Goal: Transaction & Acquisition: Purchase product/service

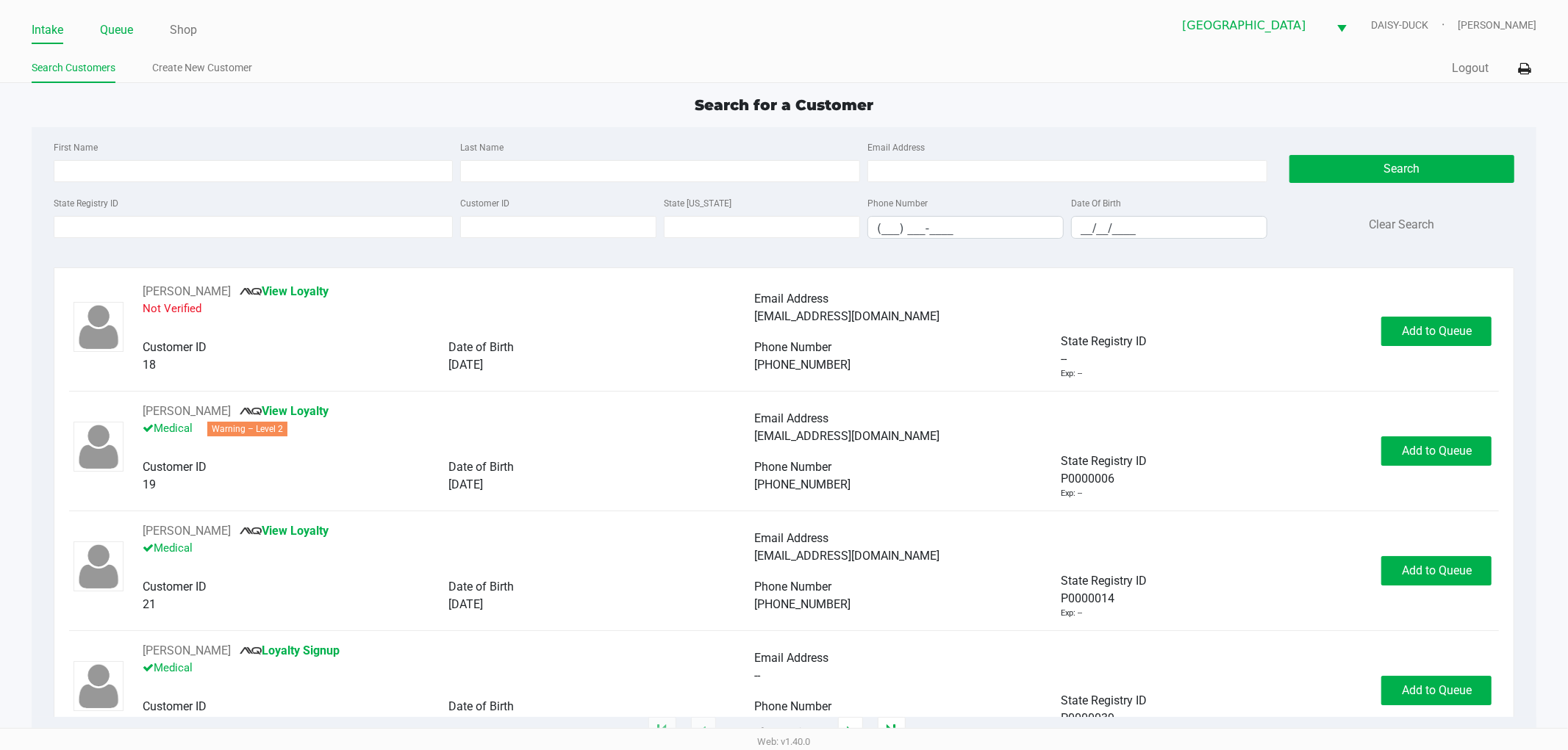
click at [131, 29] on link "Queue" at bounding box center [116, 30] width 33 height 21
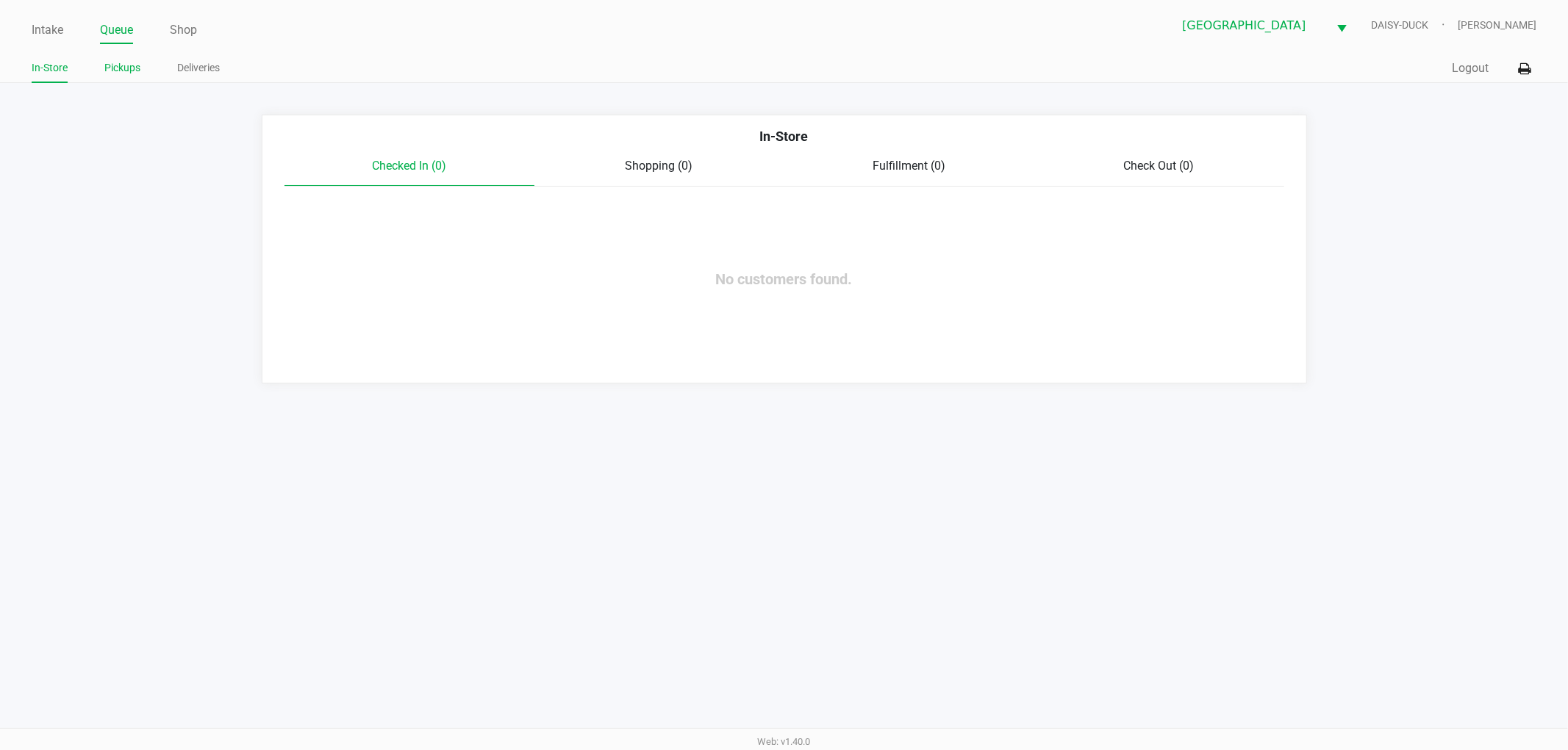
click at [136, 71] on link "Pickups" at bounding box center [122, 68] width 36 height 18
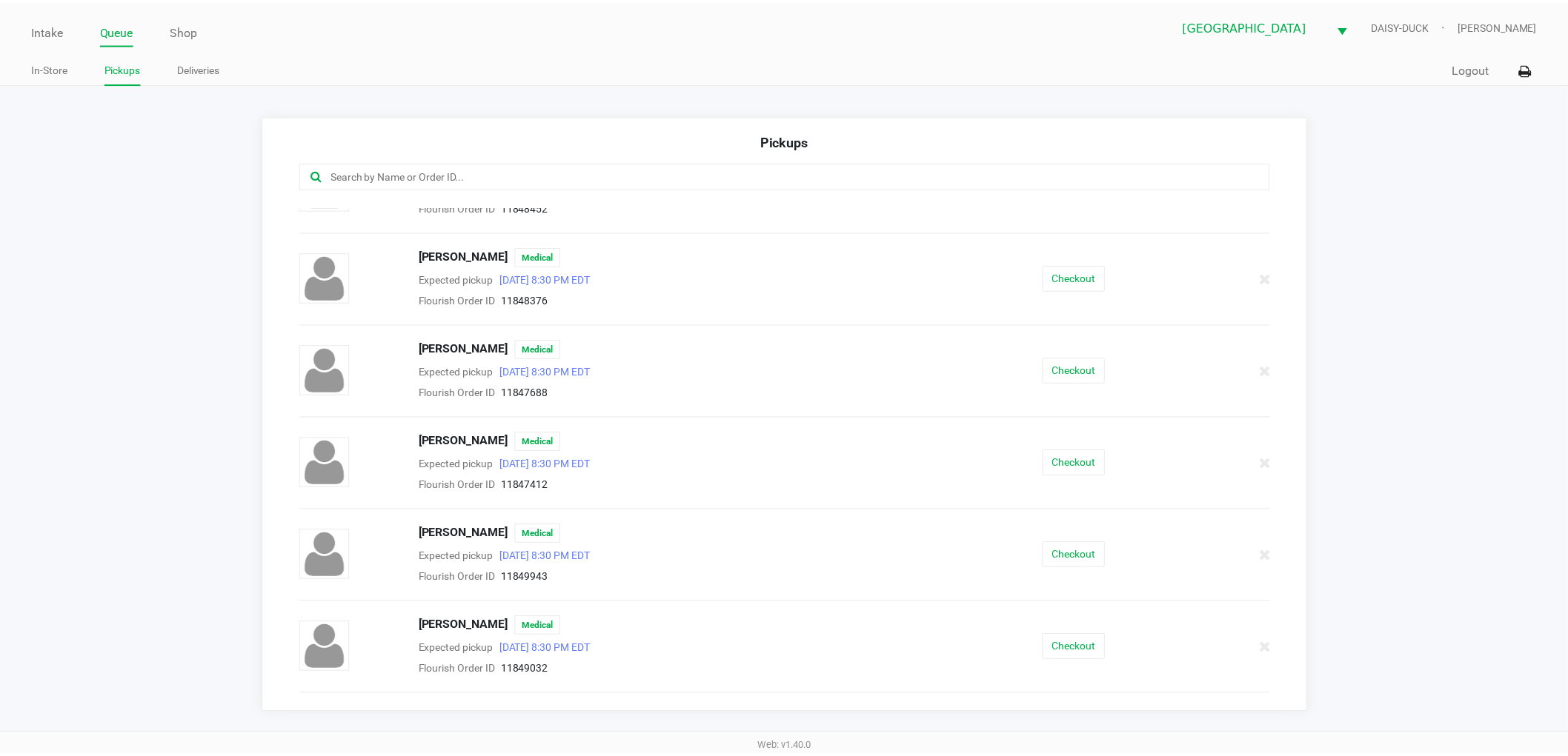
scroll to position [82, 0]
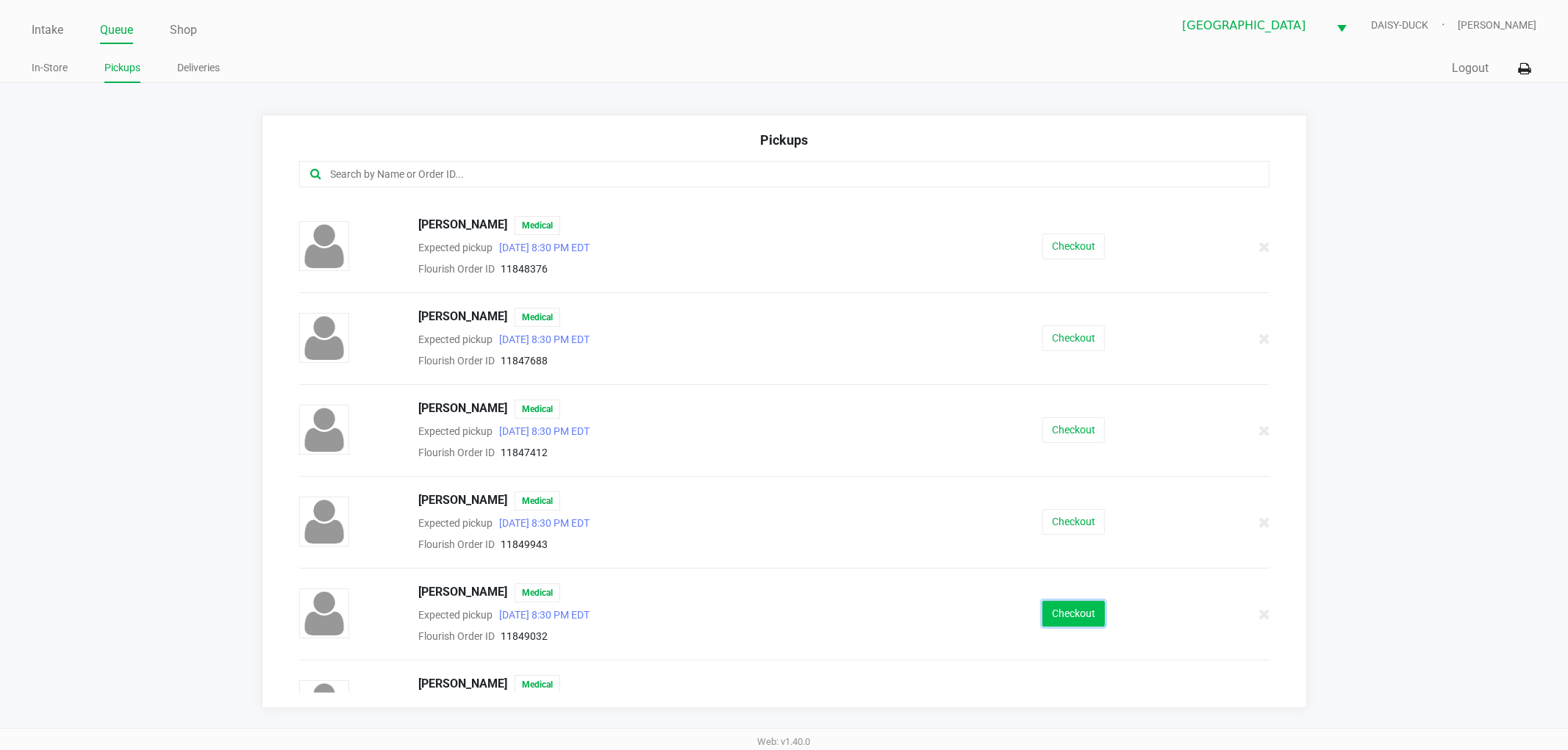
click at [1060, 609] on button "Checkout" at bounding box center [1073, 613] width 62 height 25
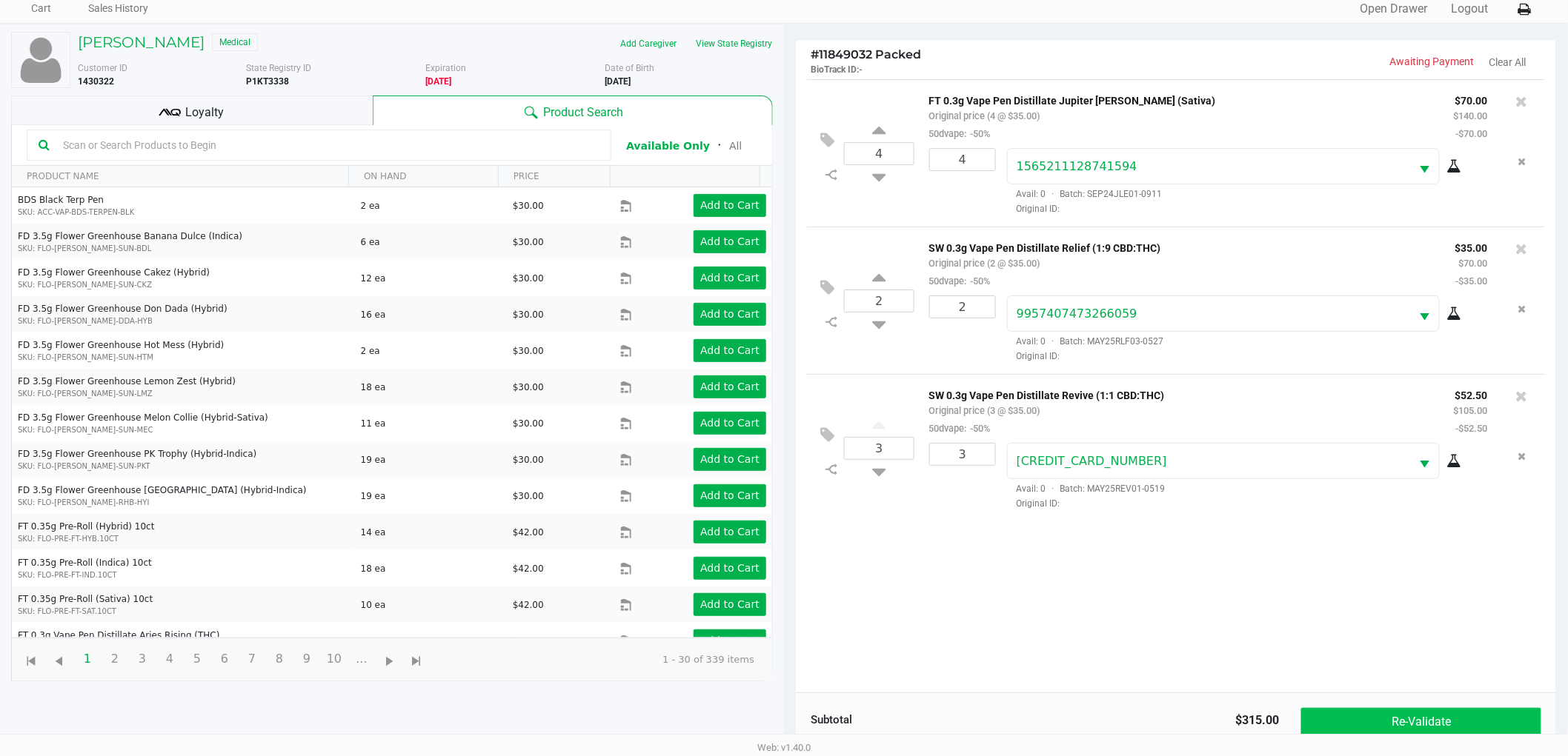
scroll to position [161, 0]
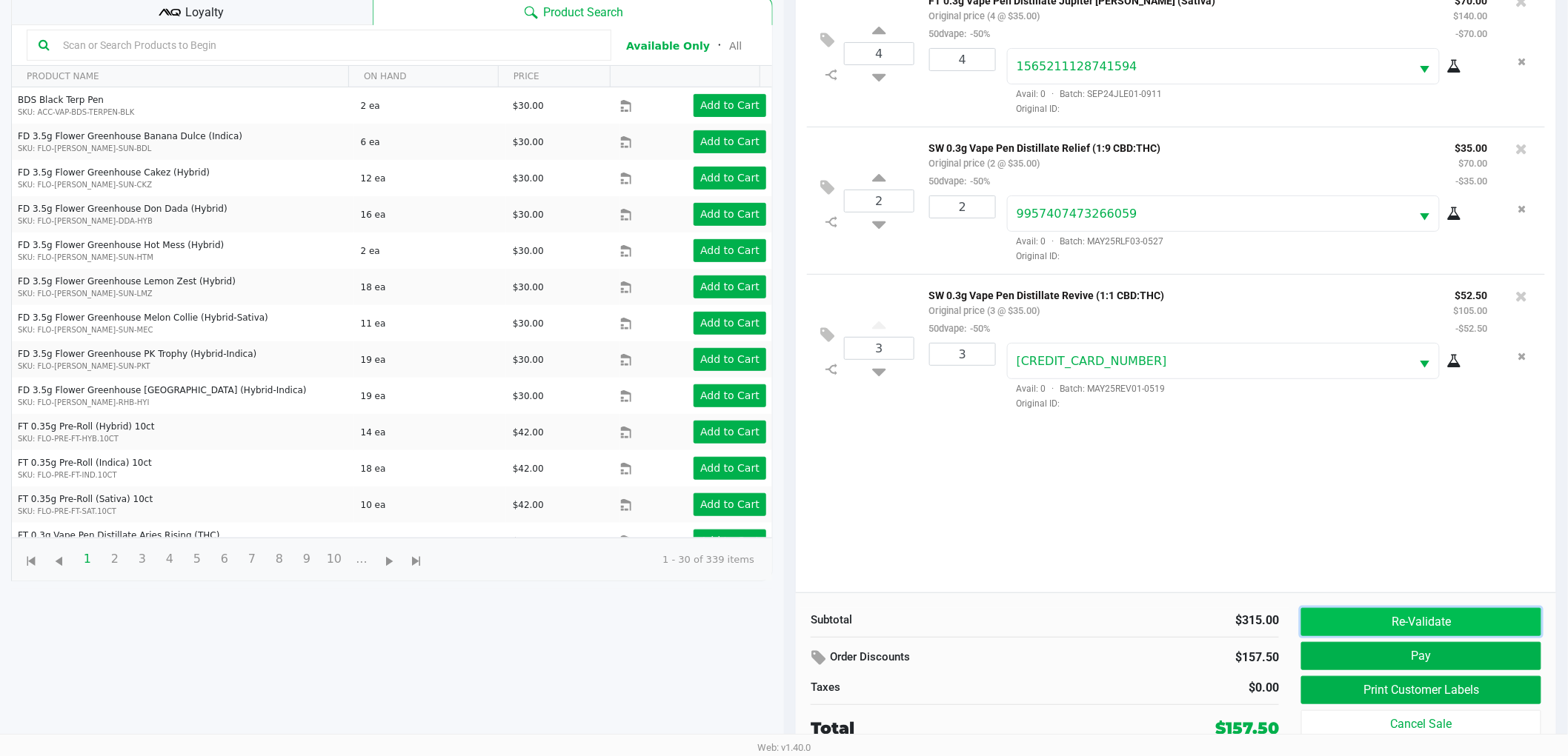
click at [1456, 619] on button "Re-Validate" at bounding box center [1422, 622] width 240 height 28
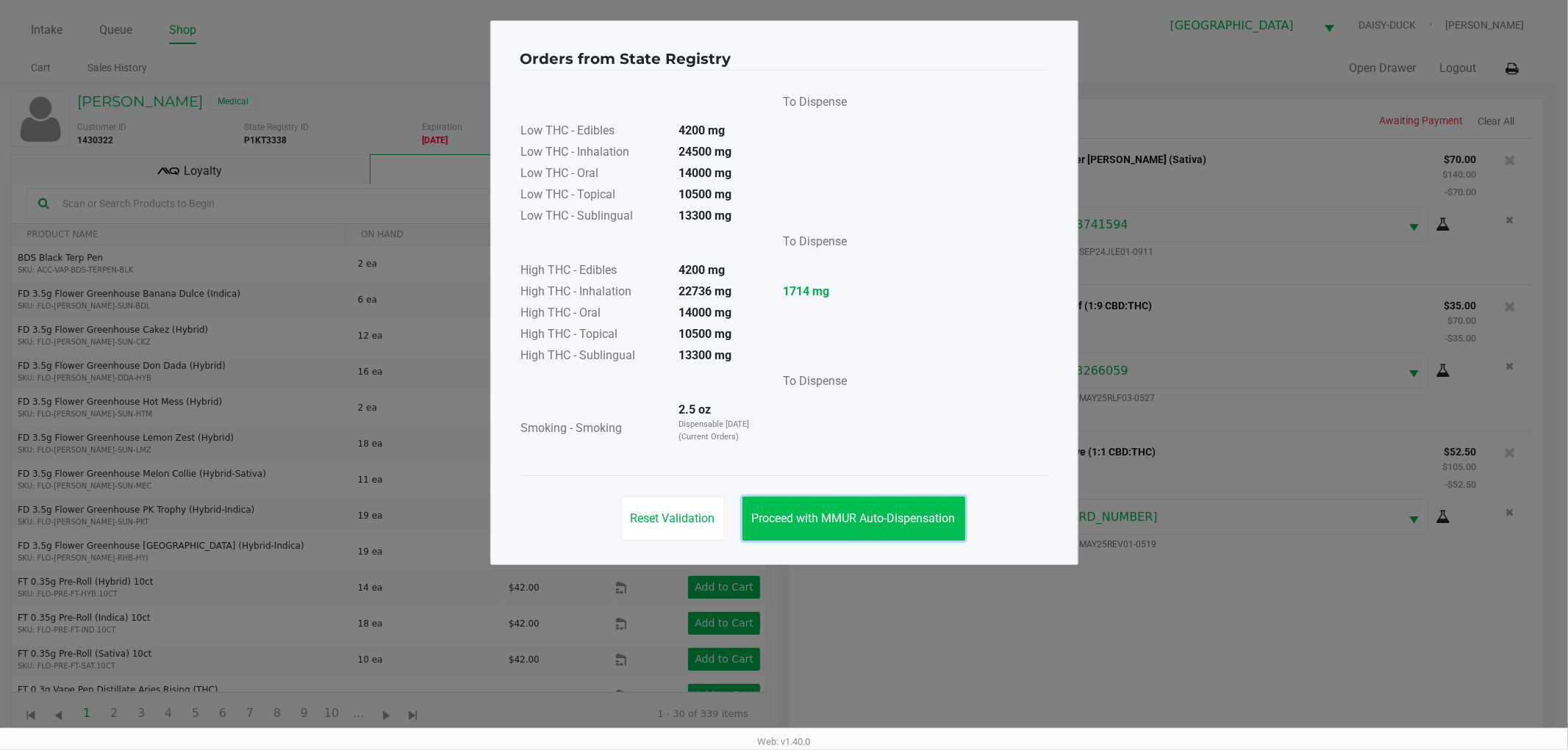
click at [925, 523] on span "Proceed with MMUR Auto-Dispensation" at bounding box center [853, 519] width 204 height 14
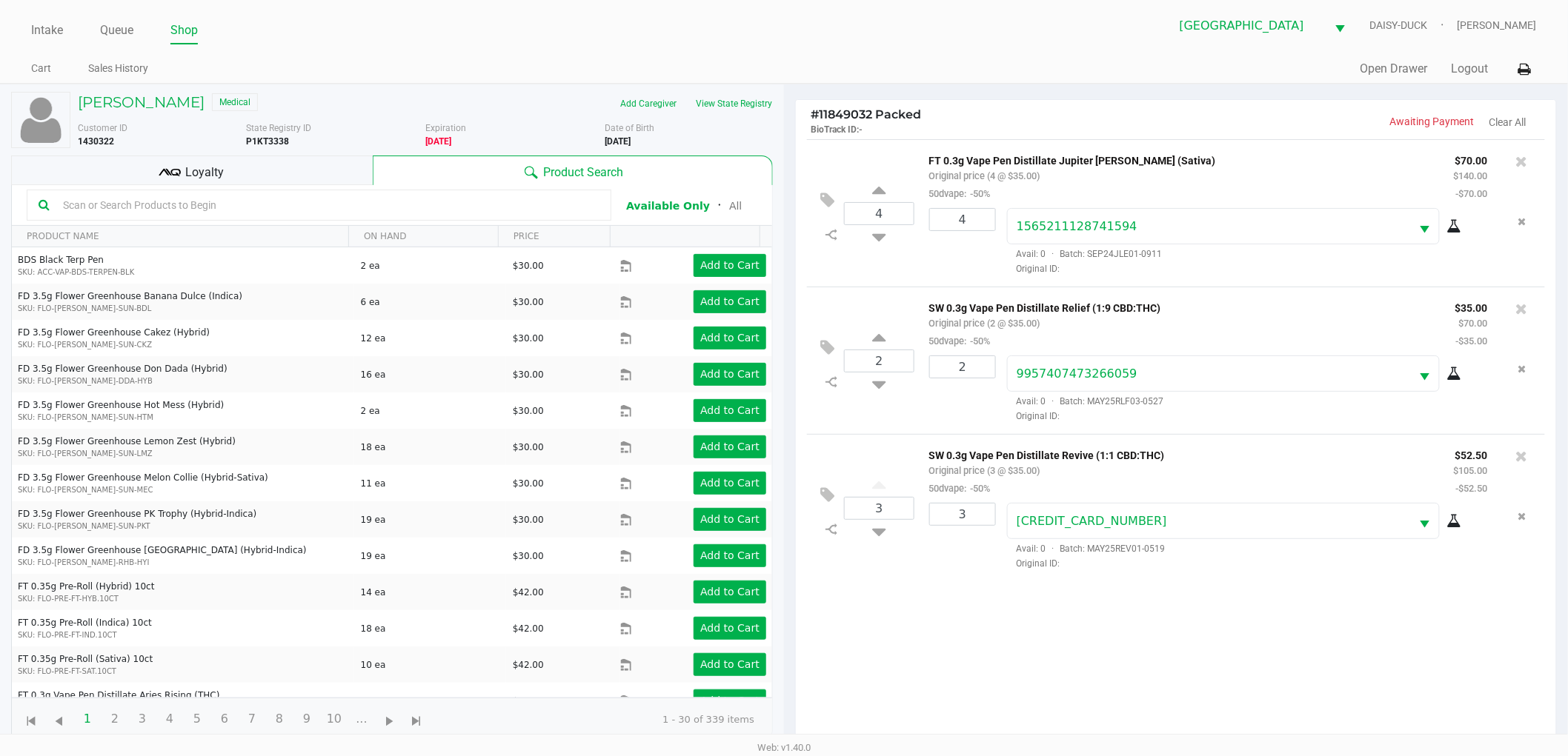
scroll to position [161, 0]
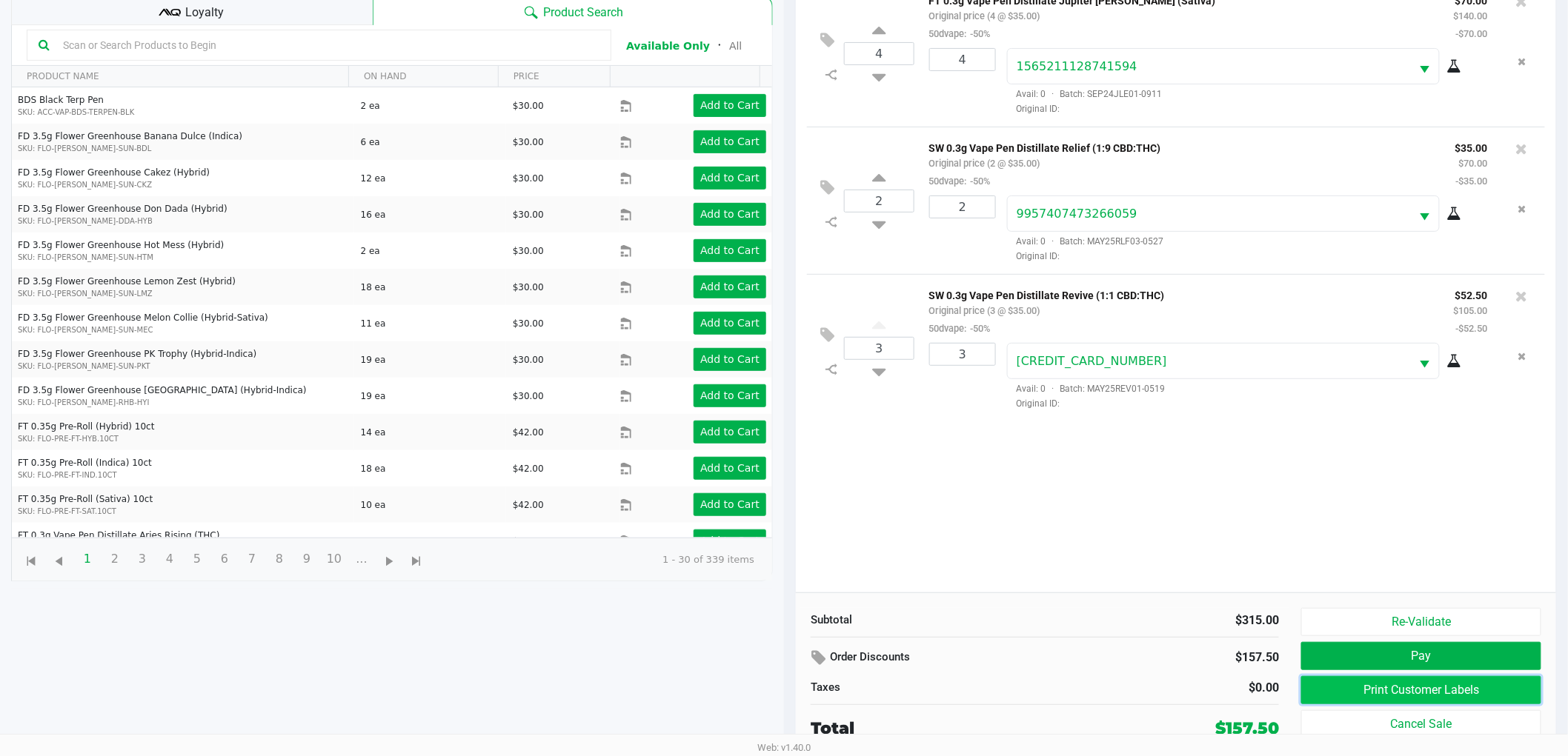
click at [1373, 695] on button "Print Customer Labels" at bounding box center [1422, 690] width 240 height 28
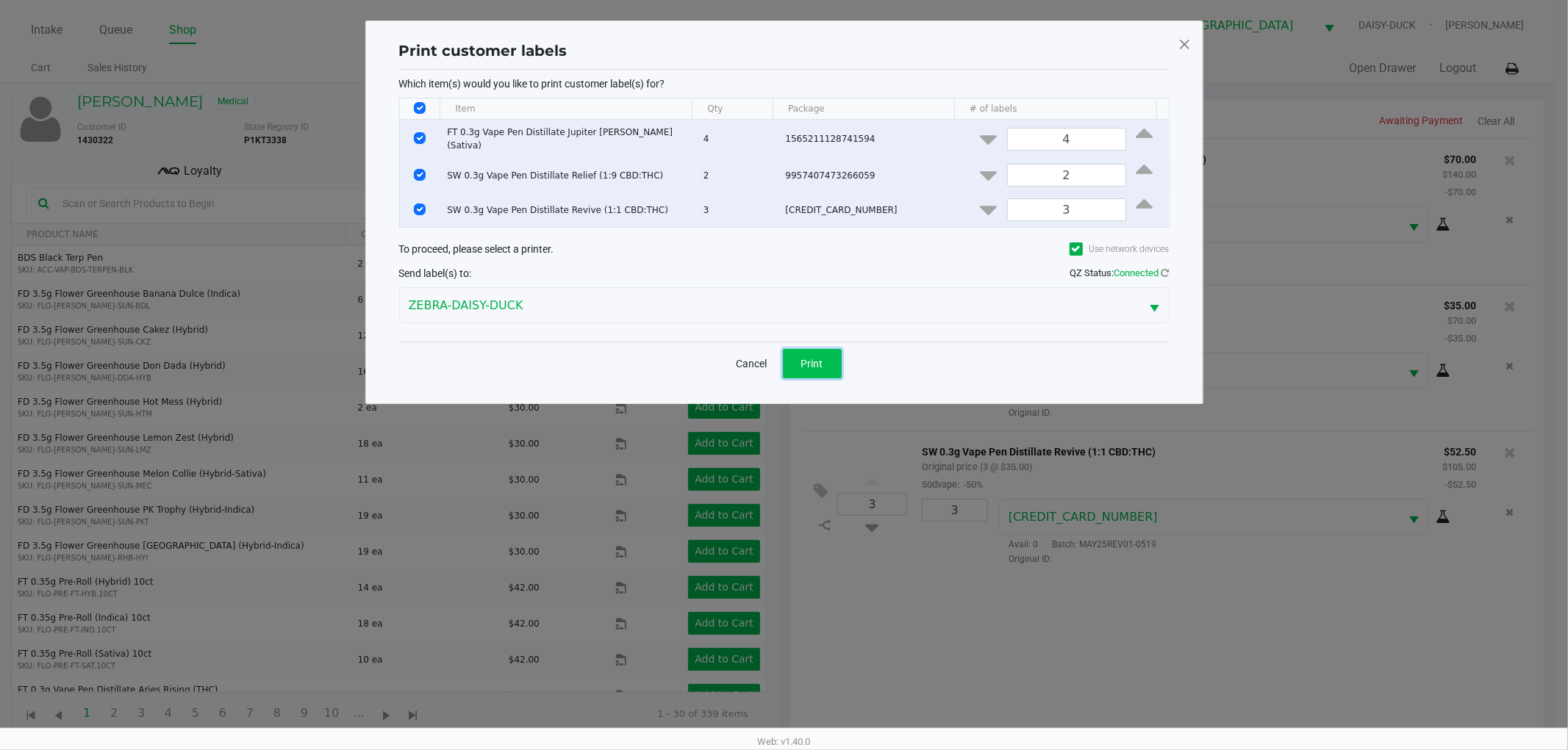
click at [785, 372] on button "Print" at bounding box center [812, 363] width 59 height 29
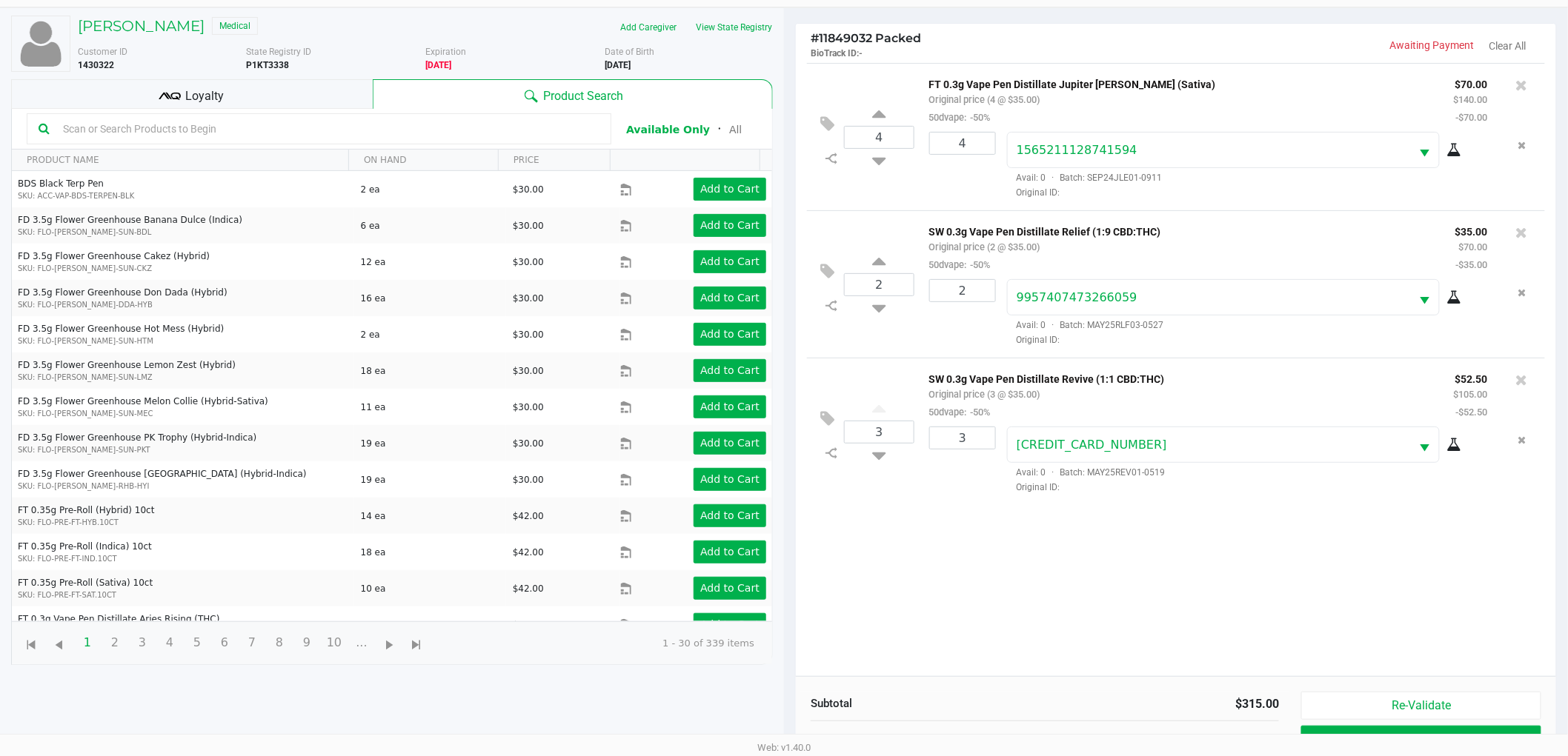
scroll to position [161, 0]
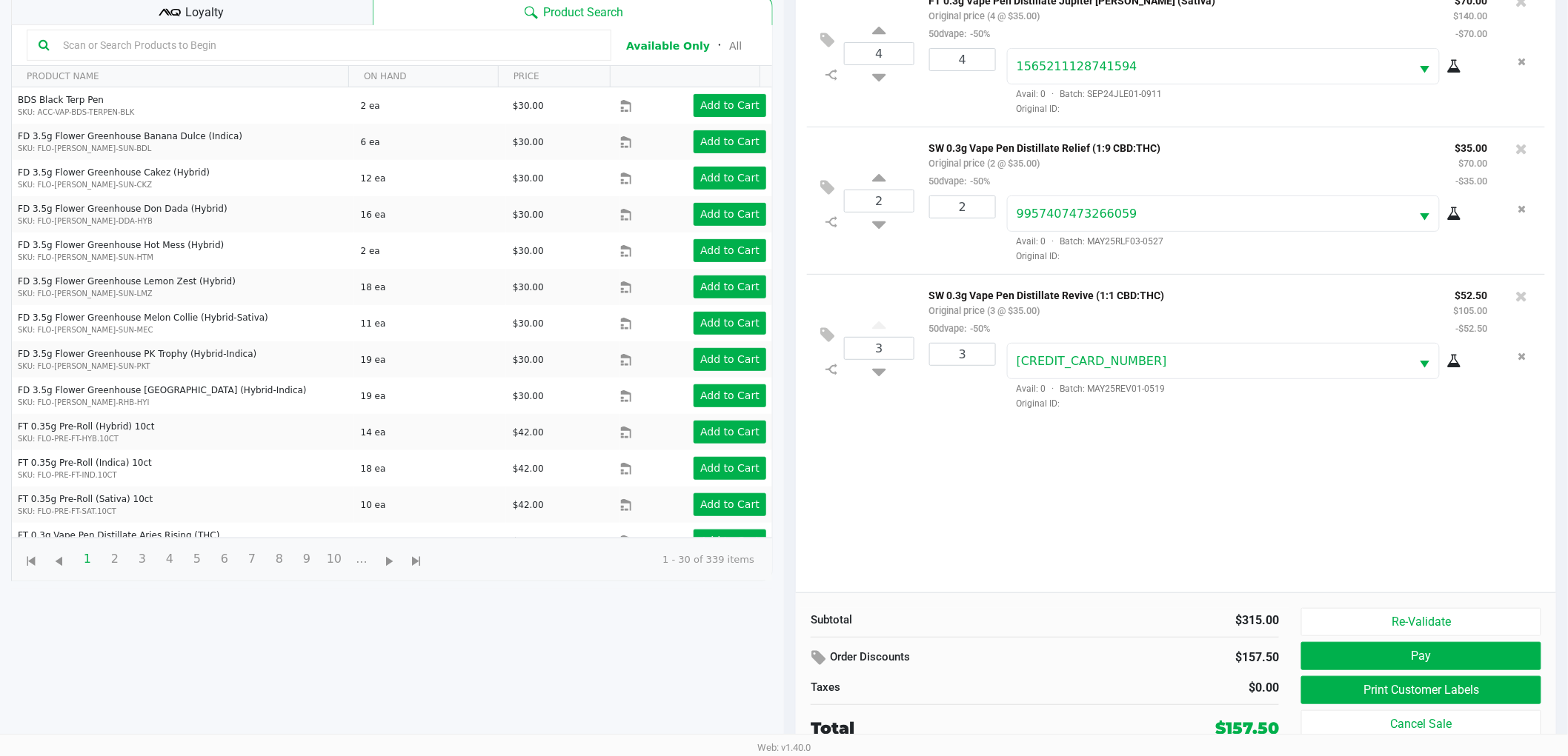
click at [156, 11] on div "Loyalty" at bounding box center [191, 10] width 362 height 29
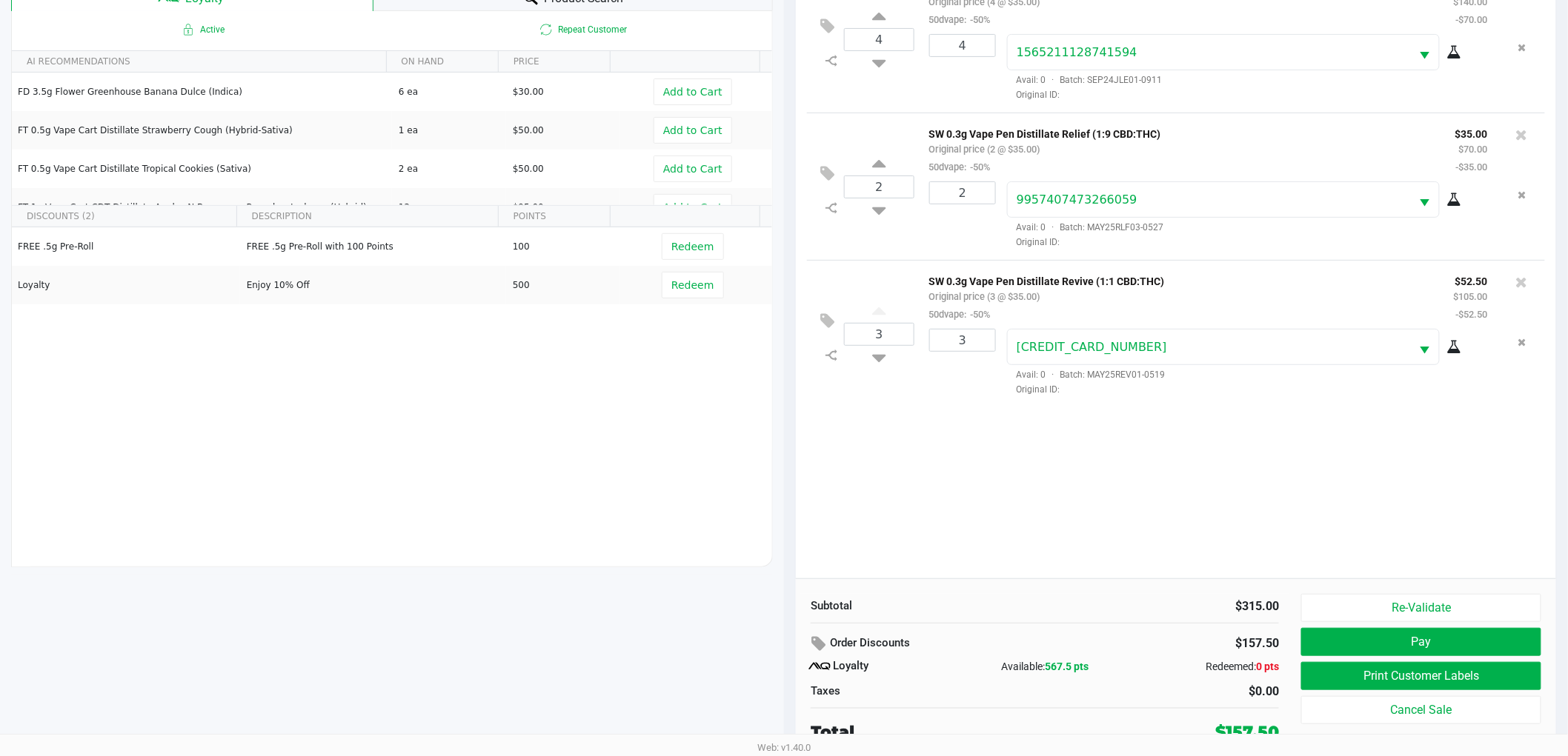
scroll to position [178, 0]
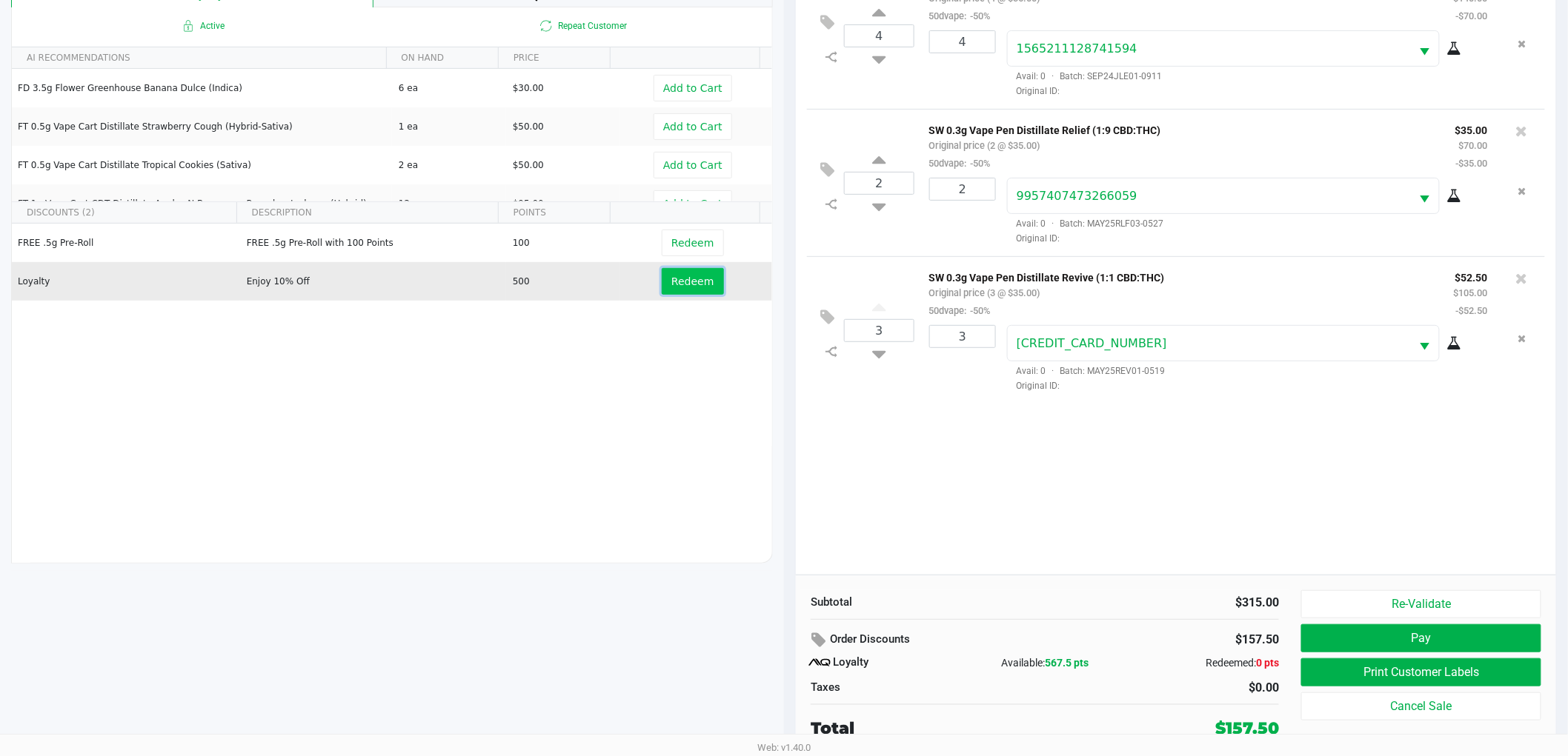
click at [694, 290] on button "Redeem" at bounding box center [692, 281] width 61 height 26
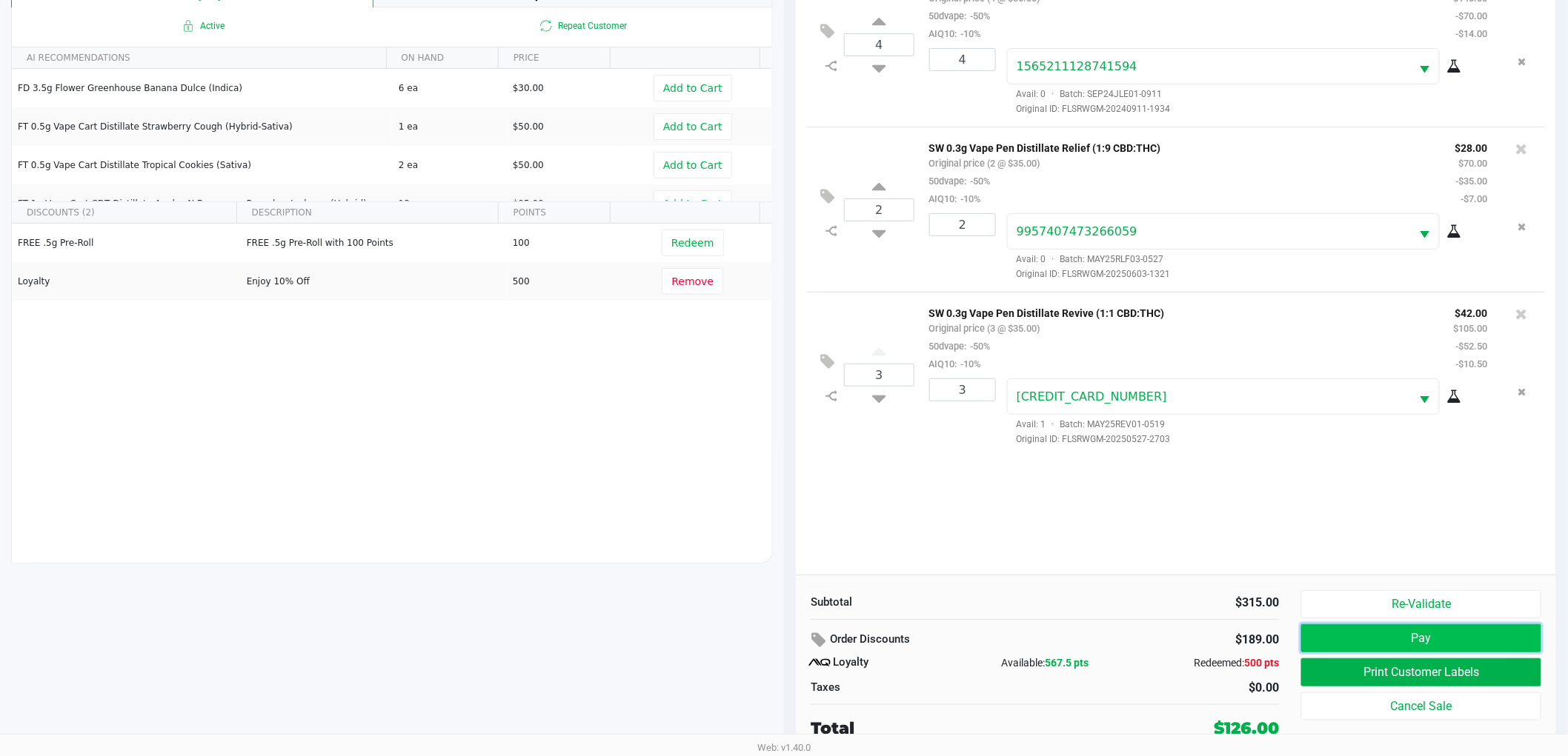
click at [1353, 637] on button "Pay" at bounding box center [1422, 638] width 240 height 28
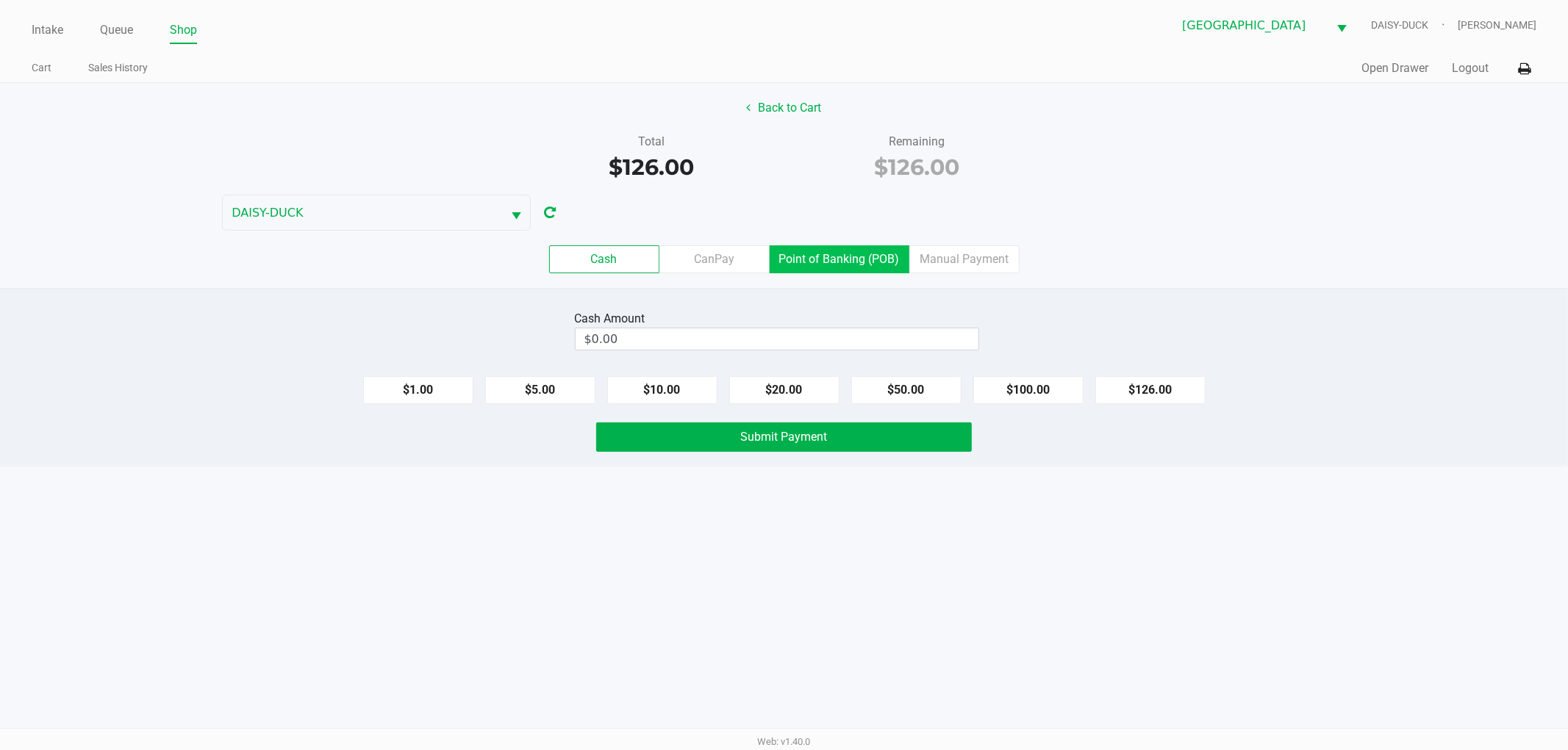
click at [821, 259] on label "Point of Banking (POB)" at bounding box center [839, 259] width 140 height 28
click at [0, 0] on 7 "Point of Banking (POB)" at bounding box center [0, 0] width 0 height 0
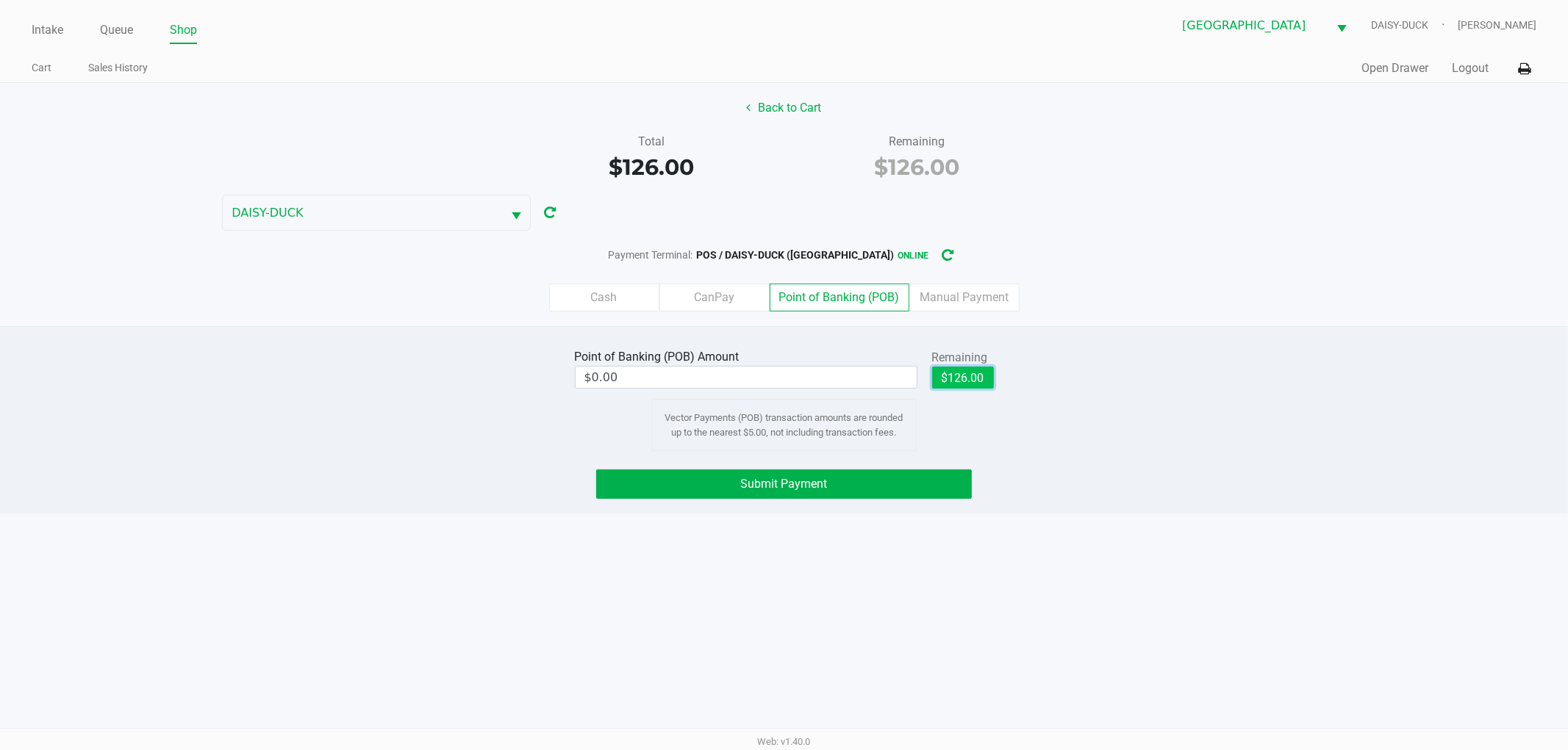
click at [978, 373] on button "$126.00" at bounding box center [963, 377] width 61 height 22
type input "$126.00"
click at [855, 489] on button "Submit Payment" at bounding box center [784, 484] width 376 height 29
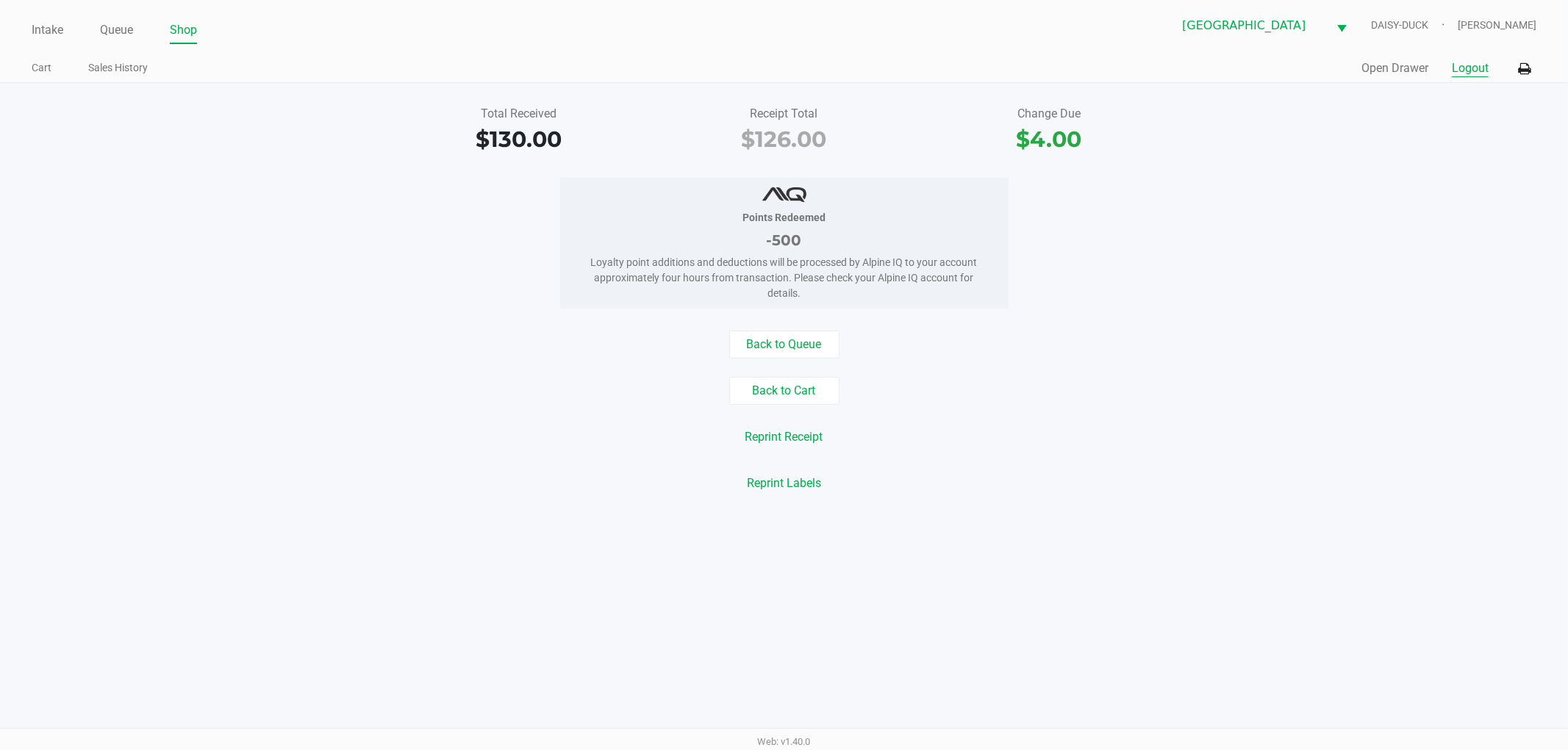
click at [1465, 62] on button "Logout" at bounding box center [1470, 68] width 37 height 18
